Goal: Task Accomplishment & Management: Use online tool/utility

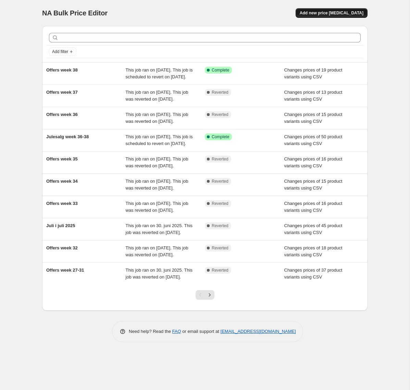
click at [353, 14] on span "Add new price [MEDICAL_DATA]" at bounding box center [332, 12] width 64 height 5
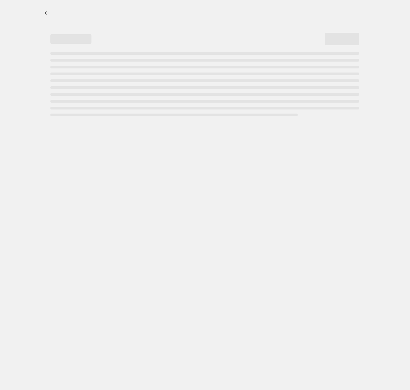
select select "percentage"
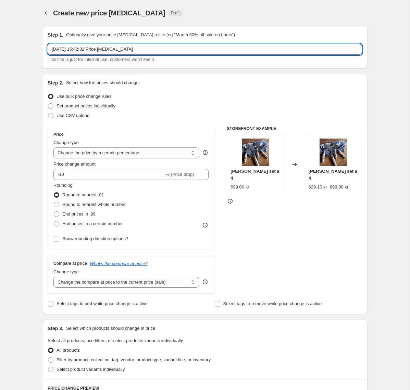
drag, startPoint x: 160, startPoint y: 51, endPoint x: -42, endPoint y: 31, distance: 203.0
click at [48, 44] on input "[DATE] 15:42:32 Price [MEDICAL_DATA]" at bounding box center [205, 49] width 314 height 11
type input "Offers week 39"
click at [52, 116] on span at bounding box center [50, 115] width 5 height 5
click at [48, 113] on input "Use CSV upload" at bounding box center [48, 113] width 0 height 0
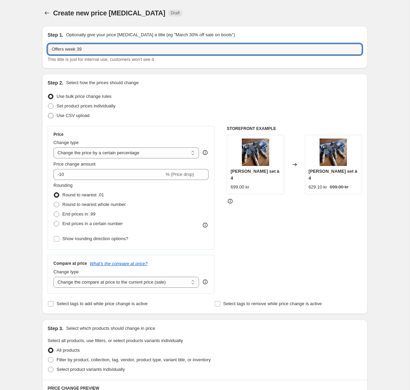
radio input "true"
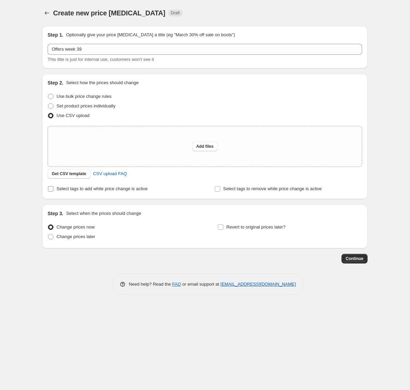
click at [53, 189] on input "Select tags to add while price change is active" at bounding box center [50, 188] width 5 height 5
checkbox input "true"
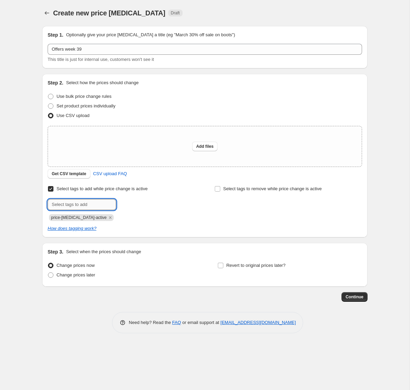
click at [73, 205] on input "text" at bounding box center [82, 204] width 68 height 11
type input "campaign_weekly"
click at [134, 206] on span "campaign_wee..." at bounding box center [147, 204] width 33 height 5
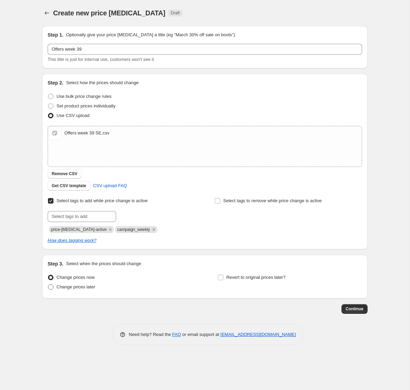
click at [52, 288] on span at bounding box center [50, 287] width 5 height 5
click at [48, 285] on input "Change prices later" at bounding box center [48, 285] width 0 height 0
radio input "true"
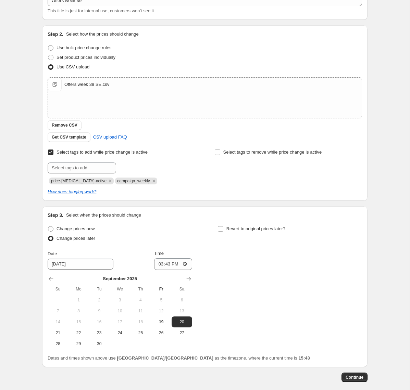
scroll to position [49, 0]
click at [78, 331] on span "22" at bounding box center [78, 332] width 15 height 5
type input "[DATE]"
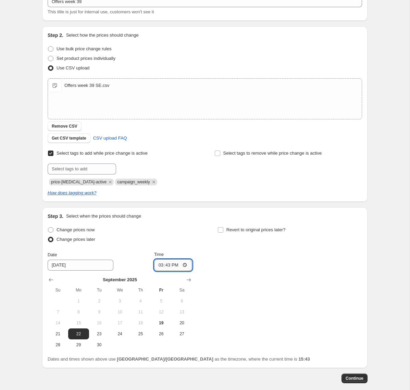
scroll to position [48, 0]
click at [176, 264] on input "15:43" at bounding box center [173, 265] width 38 height 12
type input "15:00"
click at [223, 230] on span at bounding box center [220, 230] width 6 height 6
click at [223, 230] on input "Revert to original prices later?" at bounding box center [220, 229] width 5 height 5
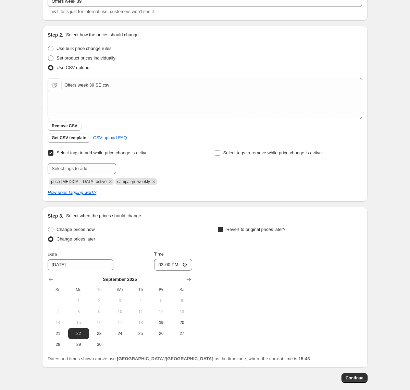
checkbox input "true"
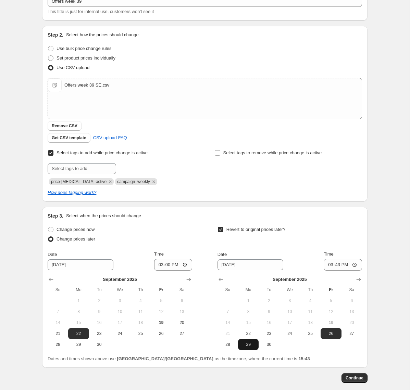
click at [253, 343] on span "29" at bounding box center [248, 344] width 15 height 5
type input "[DATE]"
click at [348, 265] on input "15:43" at bounding box center [343, 265] width 38 height 12
type input "14:55"
click at [358, 377] on span "Continue" at bounding box center [354, 378] width 18 height 5
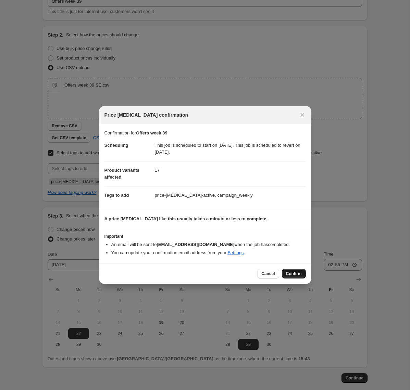
click at [293, 274] on span "Confirm" at bounding box center [294, 273] width 16 height 5
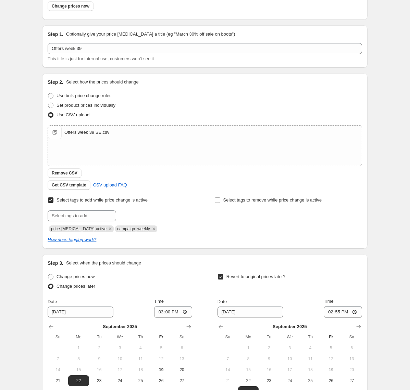
scroll to position [42, 0]
